Goal: Task Accomplishment & Management: Manage account settings

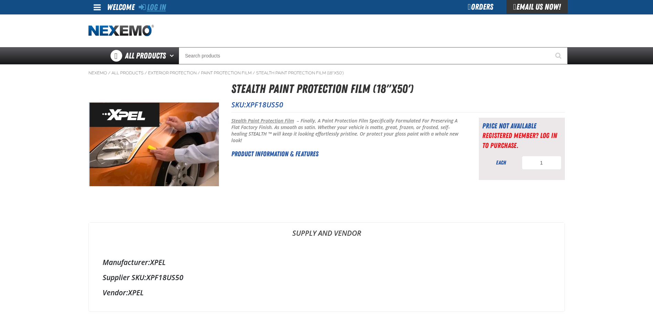
click at [152, 5] on link "Log In" at bounding box center [152, 7] width 27 height 10
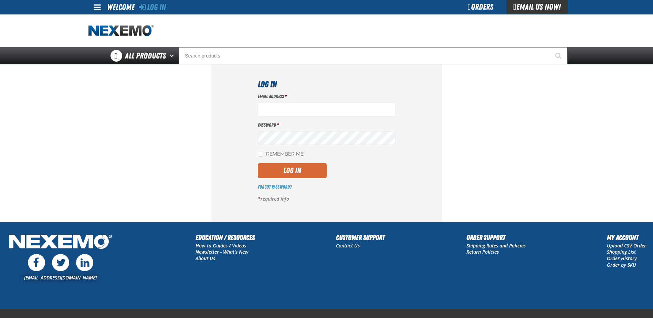
type input "[EMAIL_ADDRESS][DOMAIN_NAME]"
click at [292, 171] on button "Log In" at bounding box center [292, 170] width 69 height 15
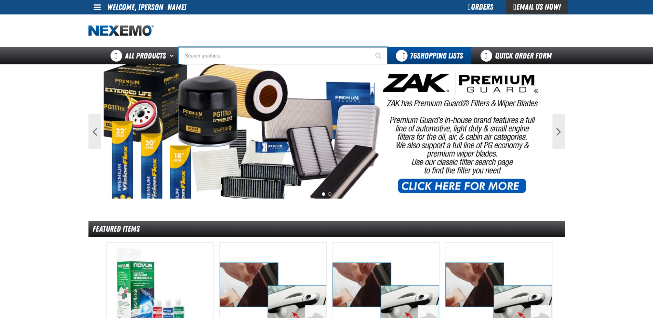
click at [220, 56] on input "Search" at bounding box center [283, 55] width 209 height 17
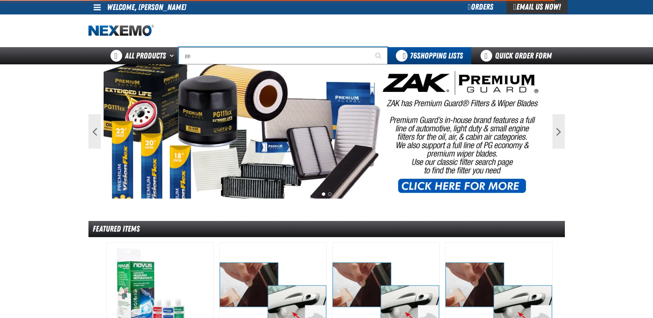
type input "ppf"
type input "ppf Surface Prep - (236 mL) (8 oz) (0.24 L)"
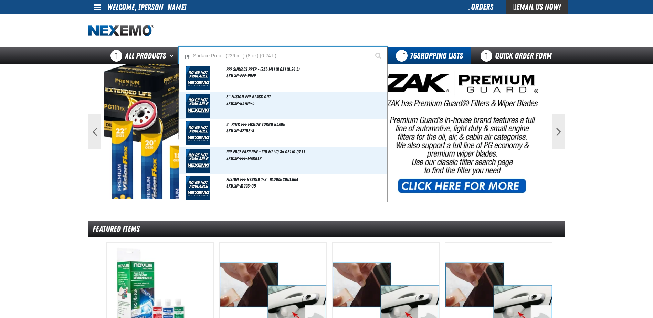
type input "pp"
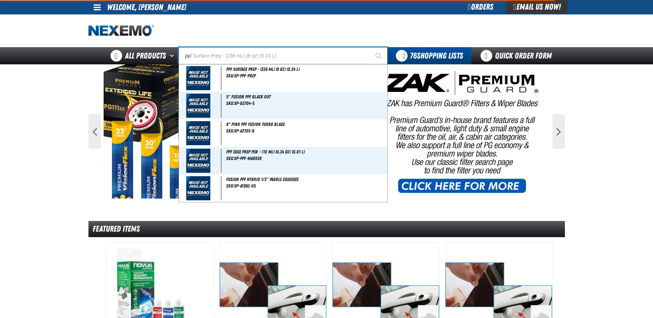
type input "ppF Surface Prep - (236 mL) (8 oz) (0.24 L)"
type input "p"
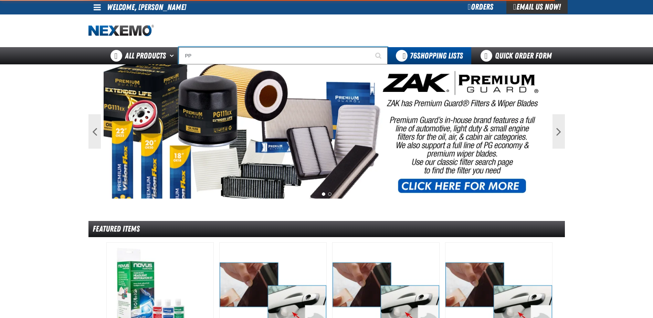
type input "PPF"
type input "PPF Surface Prep - (236 mL) (8 oz) (0.24 L)"
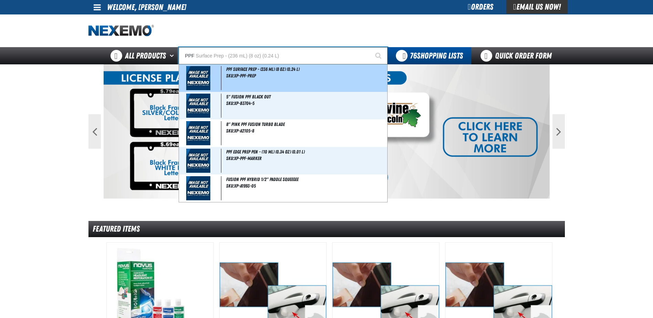
click at [251, 69] on span "PPF Surface Prep - (236 mL) (8 oz) (0.24 L)" at bounding box center [262, 69] width 73 height 6
type input "PPF Surface Prep - (236 mL) (8 oz) (0.24 L)"
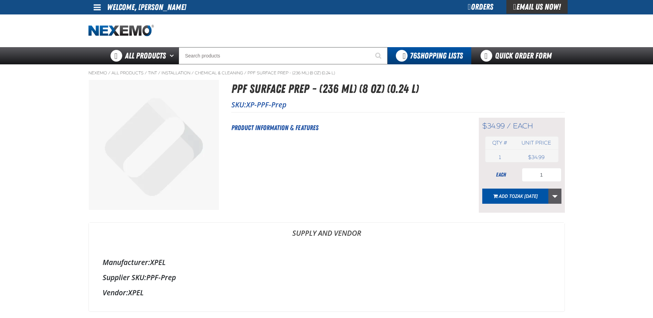
click at [550, 193] on link "More Actions" at bounding box center [554, 196] width 13 height 15
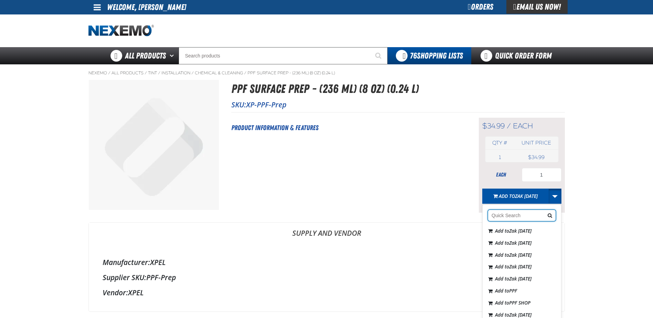
scroll to position [516, 0]
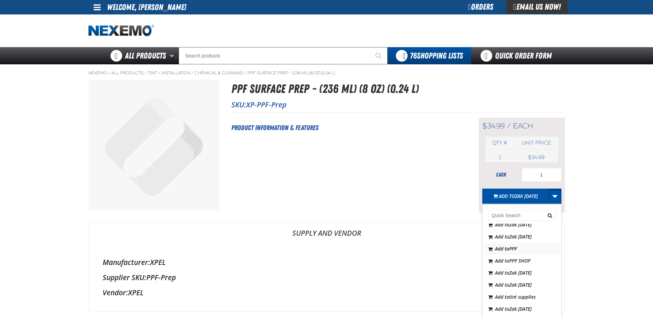
click at [521, 255] on button "Add to PPF" at bounding box center [522, 249] width 76 height 12
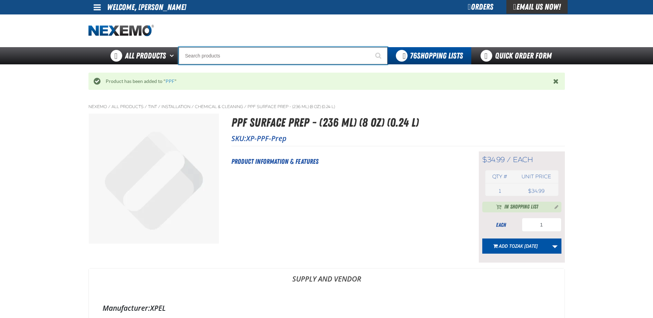
click at [259, 58] on input "Search" at bounding box center [283, 55] width 209 height 17
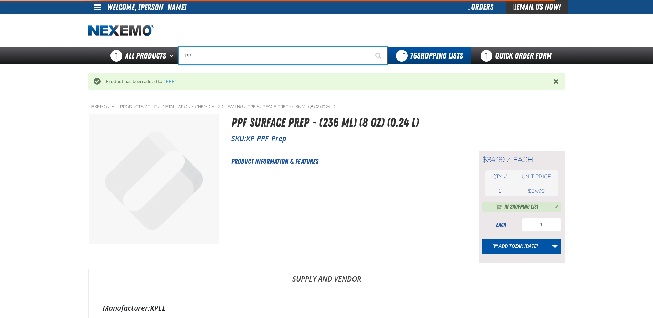
type input "PPF"
type input "PPF Surface Prep - (236 mL) (8 oz) (0.24 L)"
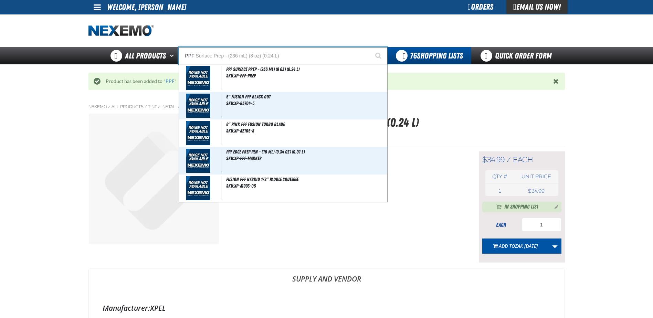
type input "PPF"
click at [370, 47] on button "Start Searching" at bounding box center [378, 55] width 17 height 17
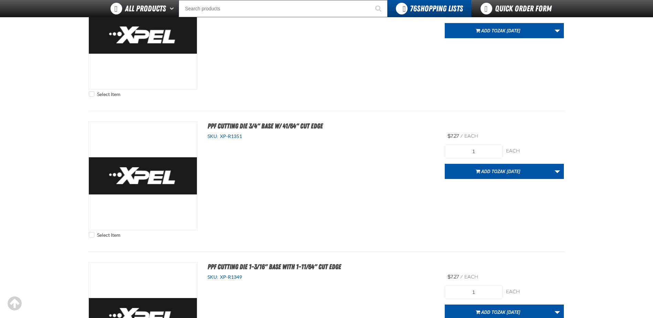
scroll to position [3132, 0]
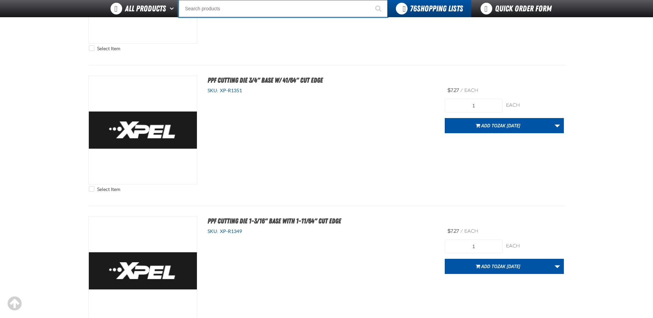
click at [211, 6] on input "Search" at bounding box center [283, 8] width 209 height 17
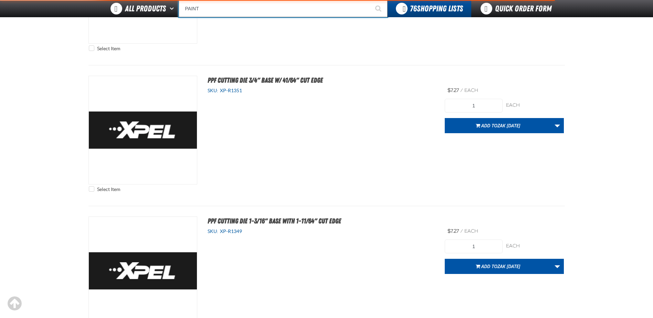
type input "PAINT"
type input "PAINT Cleaning Clay (8 ounce)"
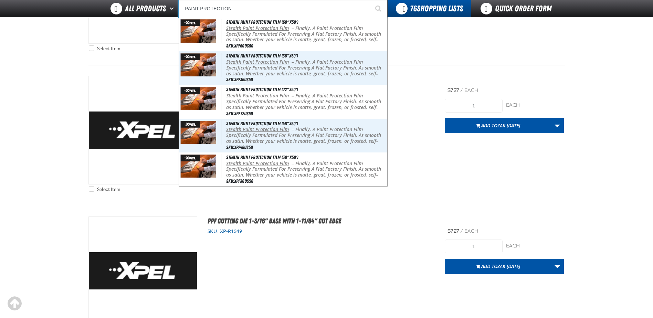
type input "PAINT PROTECTION"
click at [370, 0] on button "Start Searching" at bounding box center [378, 8] width 17 height 17
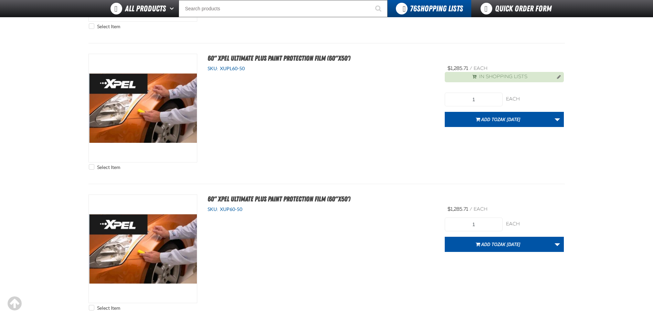
scroll to position [2513, 0]
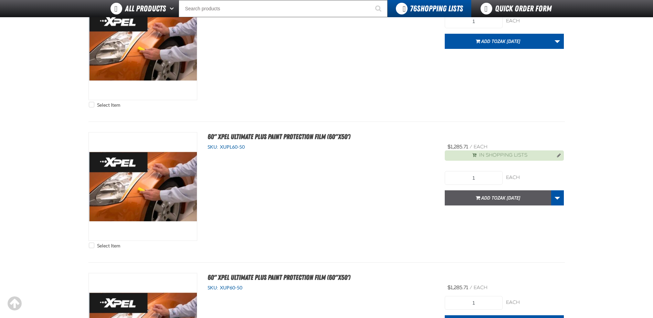
click at [550, 197] on button "Add to Zak 10.1.2025" at bounding box center [498, 197] width 106 height 15
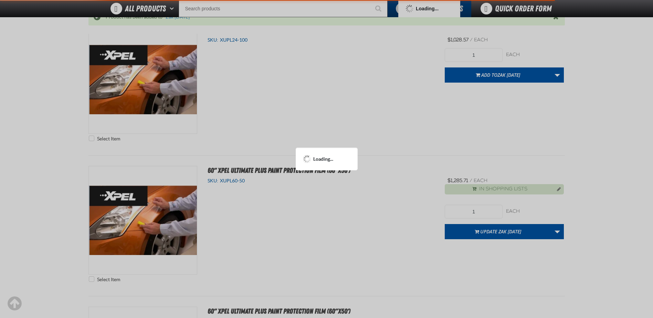
scroll to position [2546, 0]
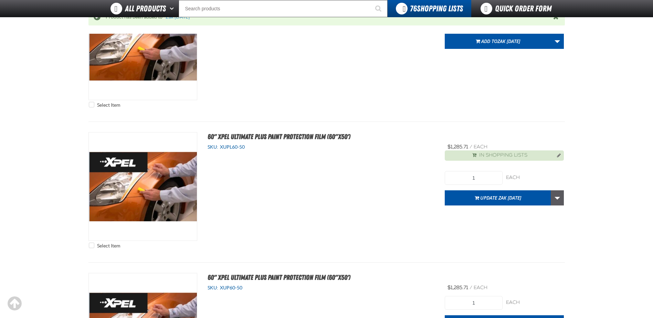
click at [558, 196] on link "More Actions" at bounding box center [557, 197] width 13 height 15
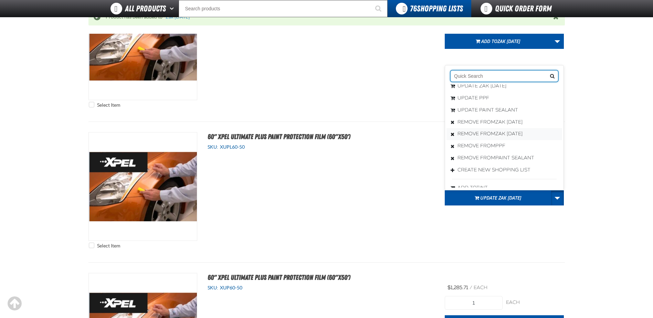
scroll to position [0, 0]
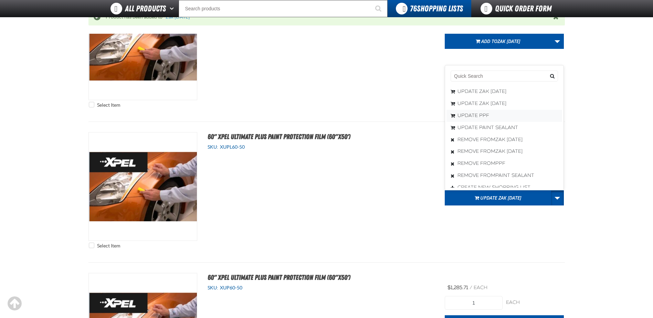
click at [490, 114] on button "Update PPF" at bounding box center [504, 116] width 116 height 12
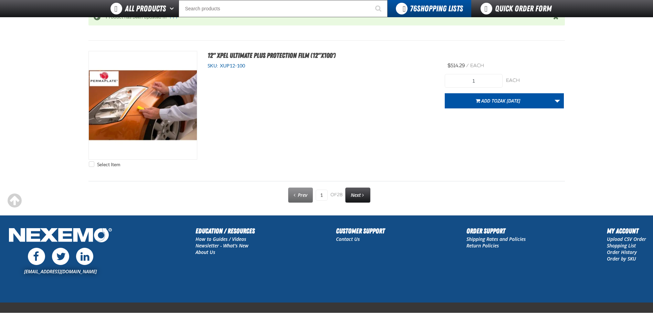
scroll to position [3476, 0]
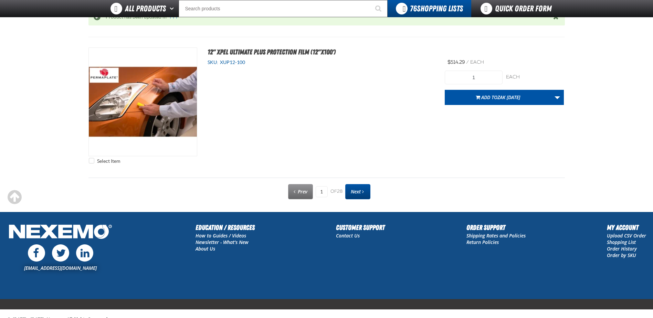
click at [351, 192] on span "Next" at bounding box center [356, 191] width 10 height 7
type input "2"
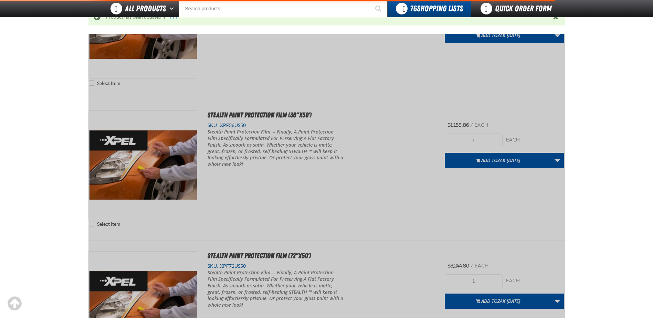
scroll to position [96, 0]
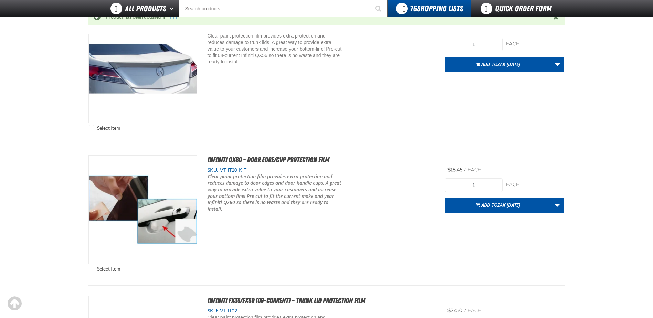
scroll to position [888, 0]
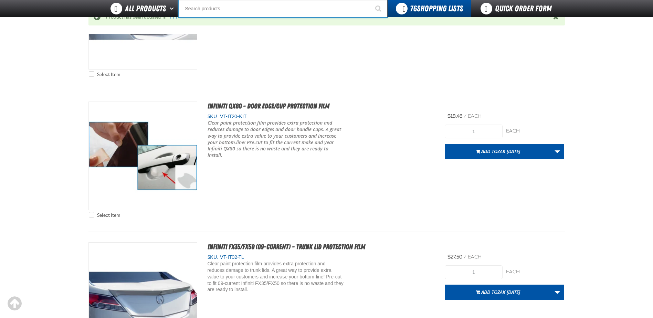
click at [220, 9] on input "Search" at bounding box center [283, 8] width 209 height 17
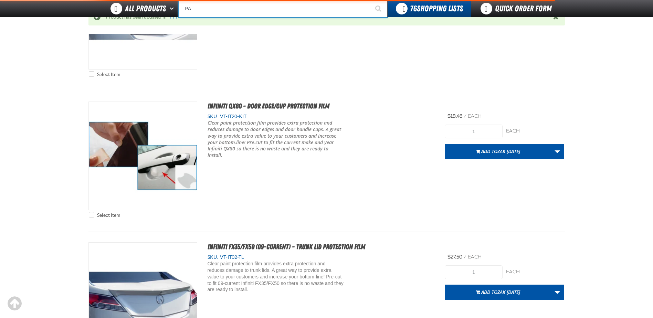
type input "PAI"
type input "PAIntstik - White"
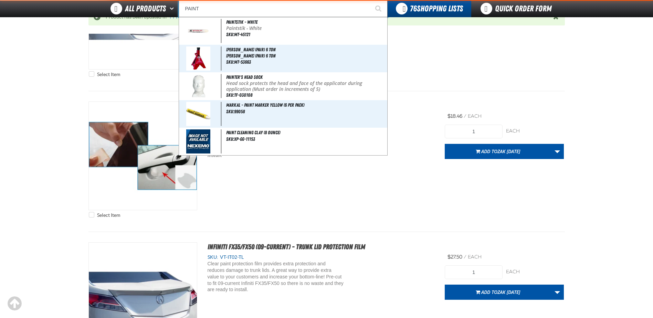
type input "PAINT"
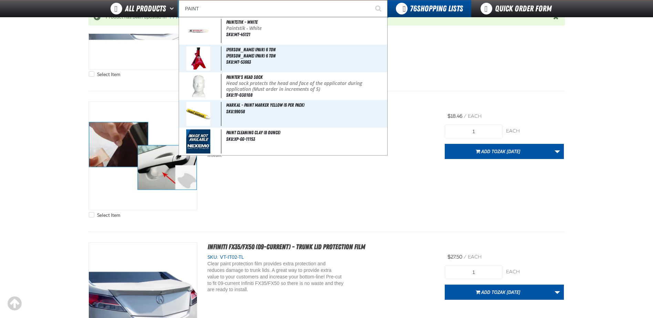
type input "PAINT Cleaning Clay (8 ounce)"
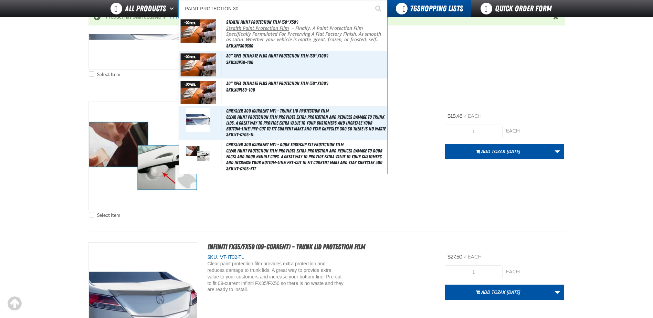
type input "PAINT PROTECTION 30"
click at [370, 0] on button "Start Searching" at bounding box center [378, 8] width 17 height 17
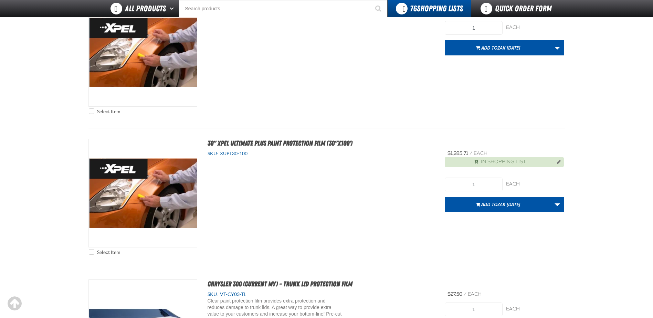
scroll to position [275, 0]
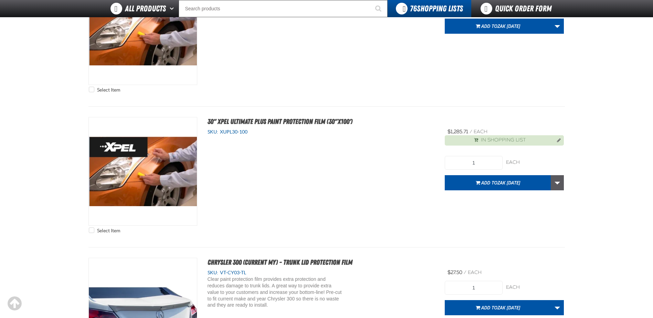
click at [562, 183] on link "More Actions" at bounding box center [557, 182] width 13 height 15
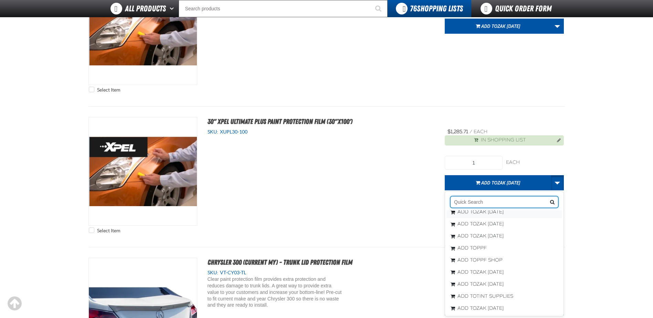
scroll to position [516, 0]
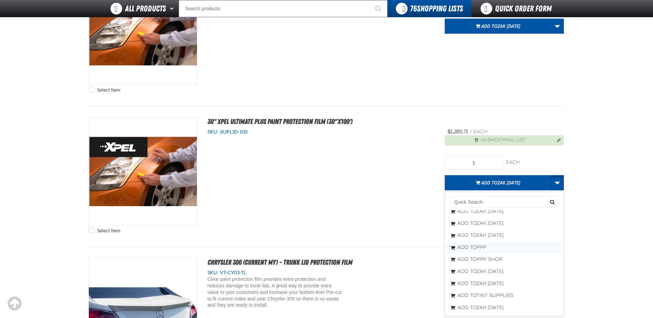
click at [480, 245] on span "PPF" at bounding box center [482, 247] width 10 height 6
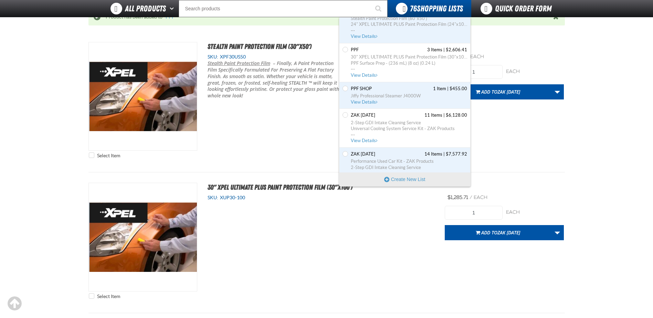
scroll to position [1480, 0]
click at [348, 49] on div "Set the PPF as Default" at bounding box center [345, 62] width 7 height 32
click at [363, 73] on span "View Details" at bounding box center [365, 74] width 28 height 5
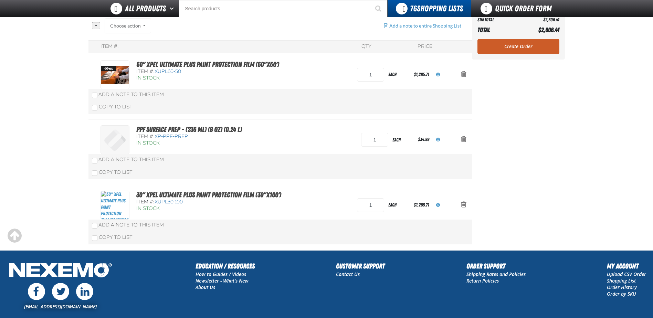
scroll to position [48, 0]
